Goal: Check status: Check status

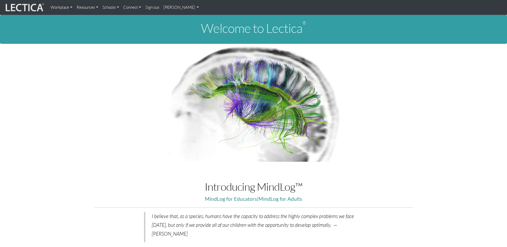
click at [172, 7] on link "[PERSON_NAME]" at bounding box center [181, 7] width 40 height 11
click at [173, 19] on link "My Profile" at bounding box center [188, 19] width 43 height 7
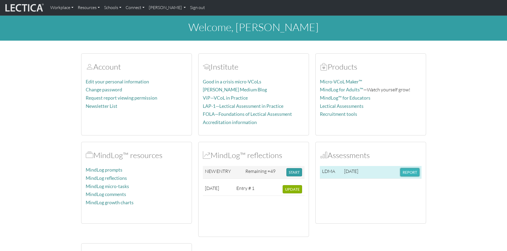
click at [413, 175] on button "REPORT" at bounding box center [409, 172] width 19 height 8
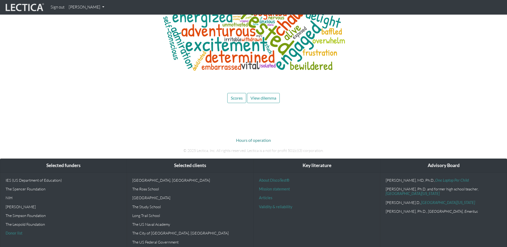
scroll to position [2014, 0]
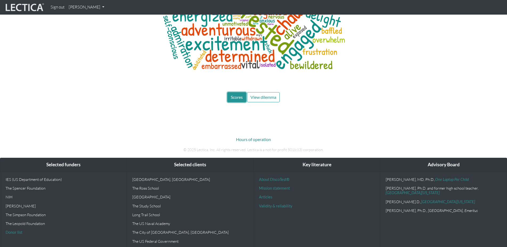
click at [228, 92] on button "Scores" at bounding box center [236, 97] width 19 height 10
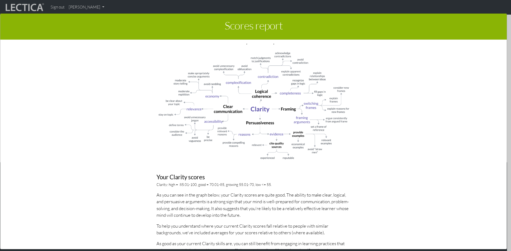
scroll to position [346, 0]
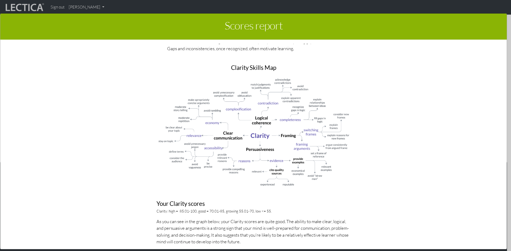
click at [280, 109] on img at bounding box center [253, 132] width 194 height 111
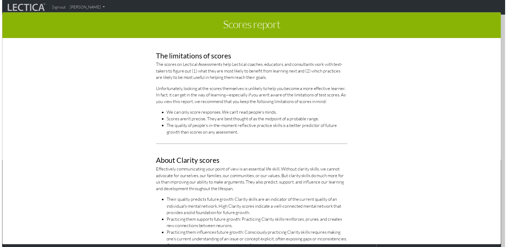
scroll to position [0, 0]
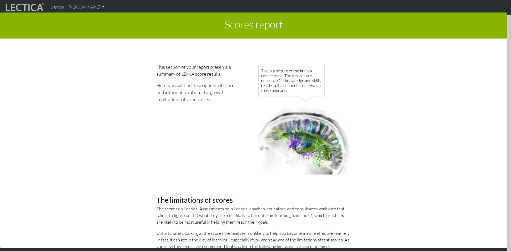
click at [79, 6] on div "Scores report × This section of your report presents a summary of LDMA score re…" at bounding box center [255, 130] width 511 height 251
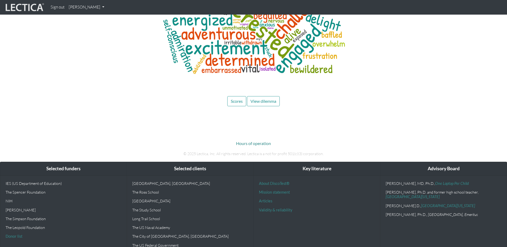
click at [83, 7] on link "[PERSON_NAME]" at bounding box center [87, 7] width 40 height 10
click at [86, 18] on link "My Profile" at bounding box center [93, 19] width 43 height 7
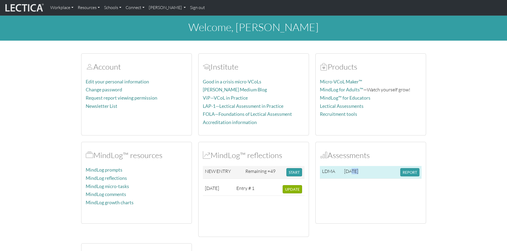
drag, startPoint x: 353, startPoint y: 173, endPoint x: 381, endPoint y: 174, distance: 28.0
click at [381, 174] on tr "LDMA 2023-12-22 REPORT" at bounding box center [371, 172] width 102 height 13
click at [370, 193] on div "LDMA 2023-12-22 REPORT" at bounding box center [371, 192] width 102 height 53
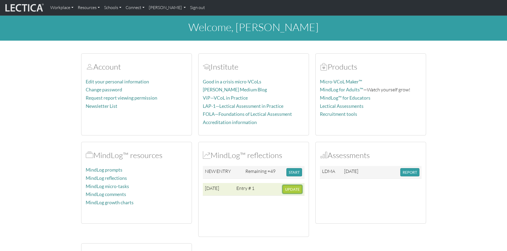
click at [291, 192] on span "UPDATE" at bounding box center [292, 189] width 15 height 5
